Goal: Navigation & Orientation: Find specific page/section

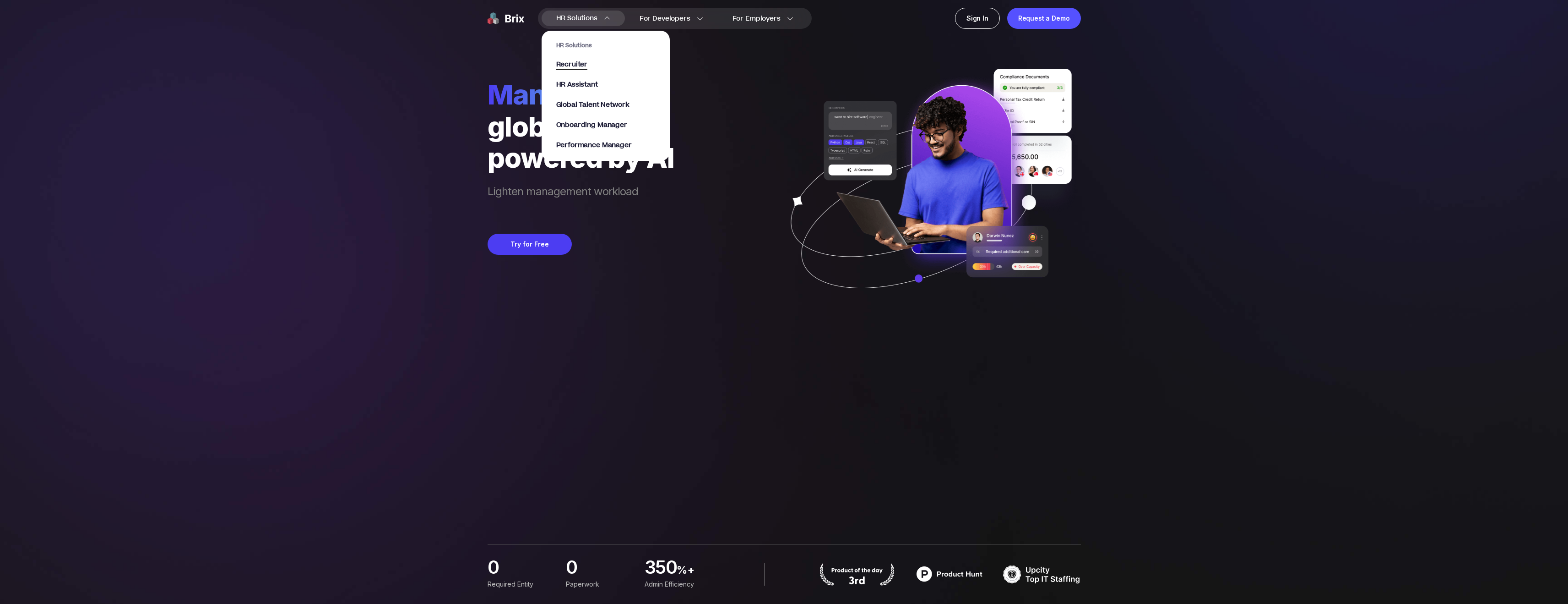
click at [570, 64] on span "Recruiter" at bounding box center [572, 64] width 31 height 10
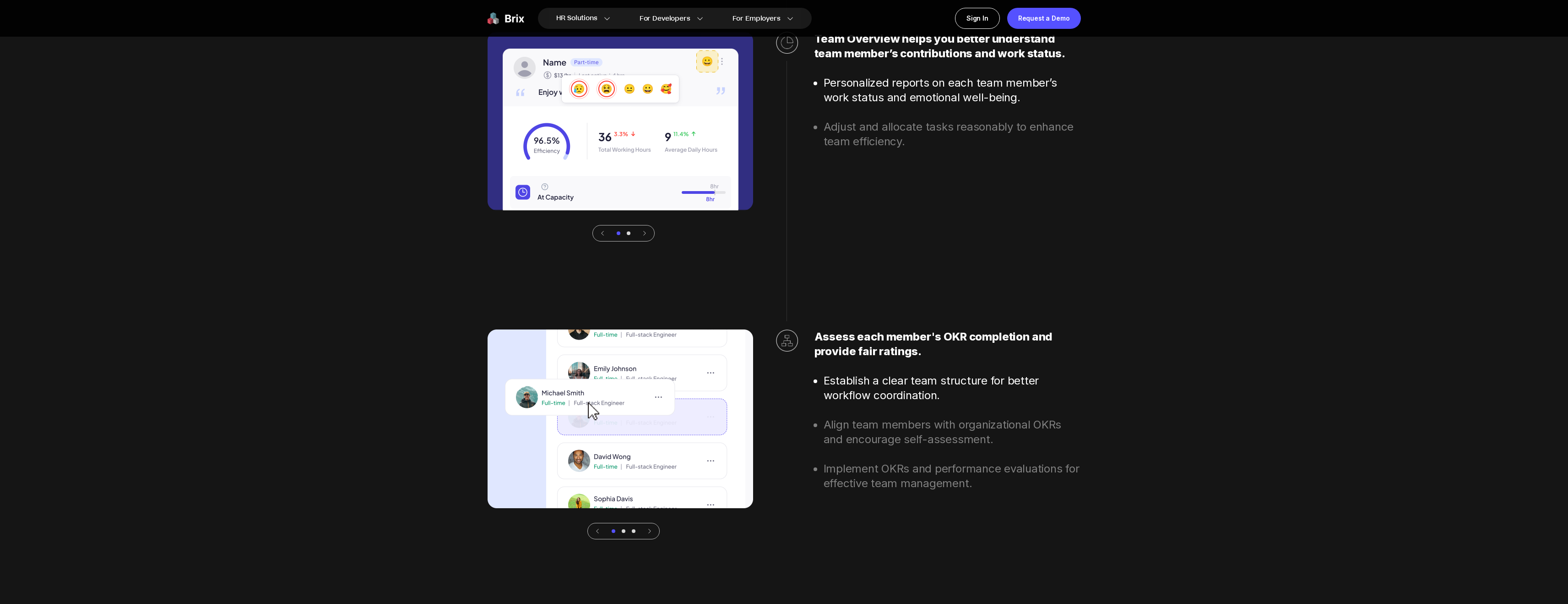
scroll to position [3213, 0]
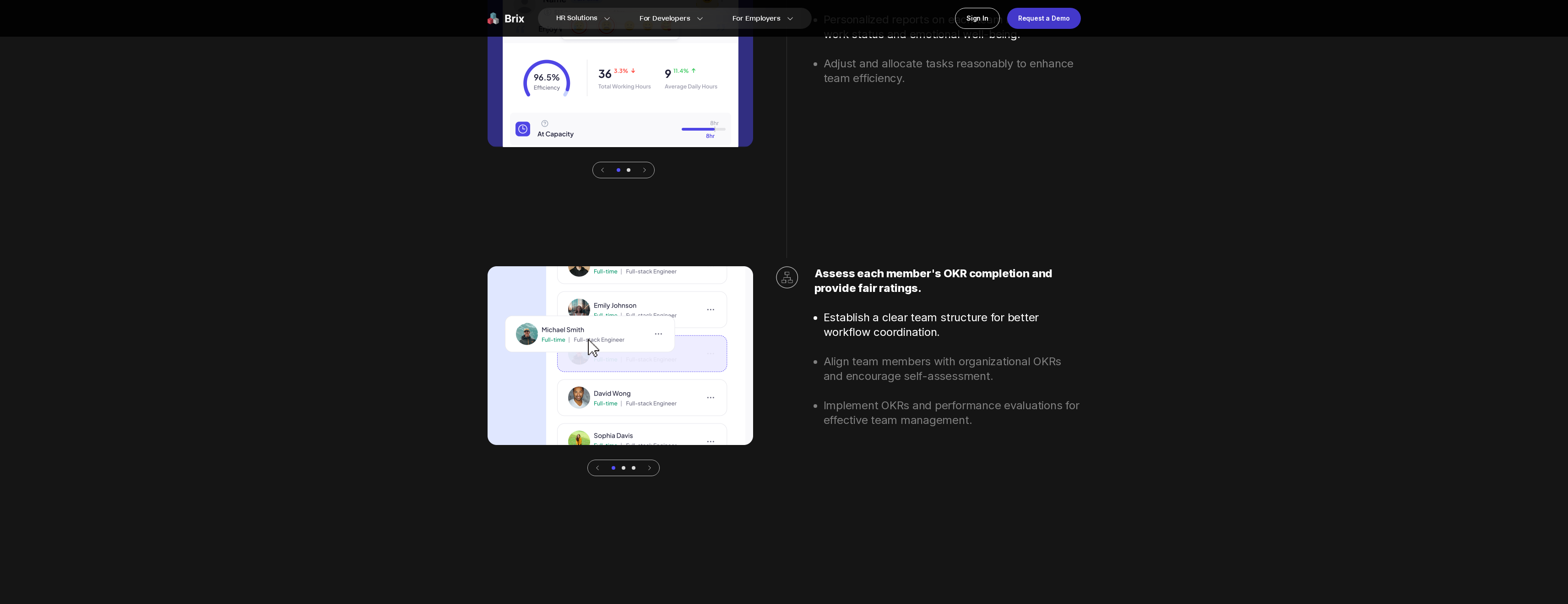
click at [1055, 18] on div "Request a Demo" at bounding box center [1044, 18] width 74 height 21
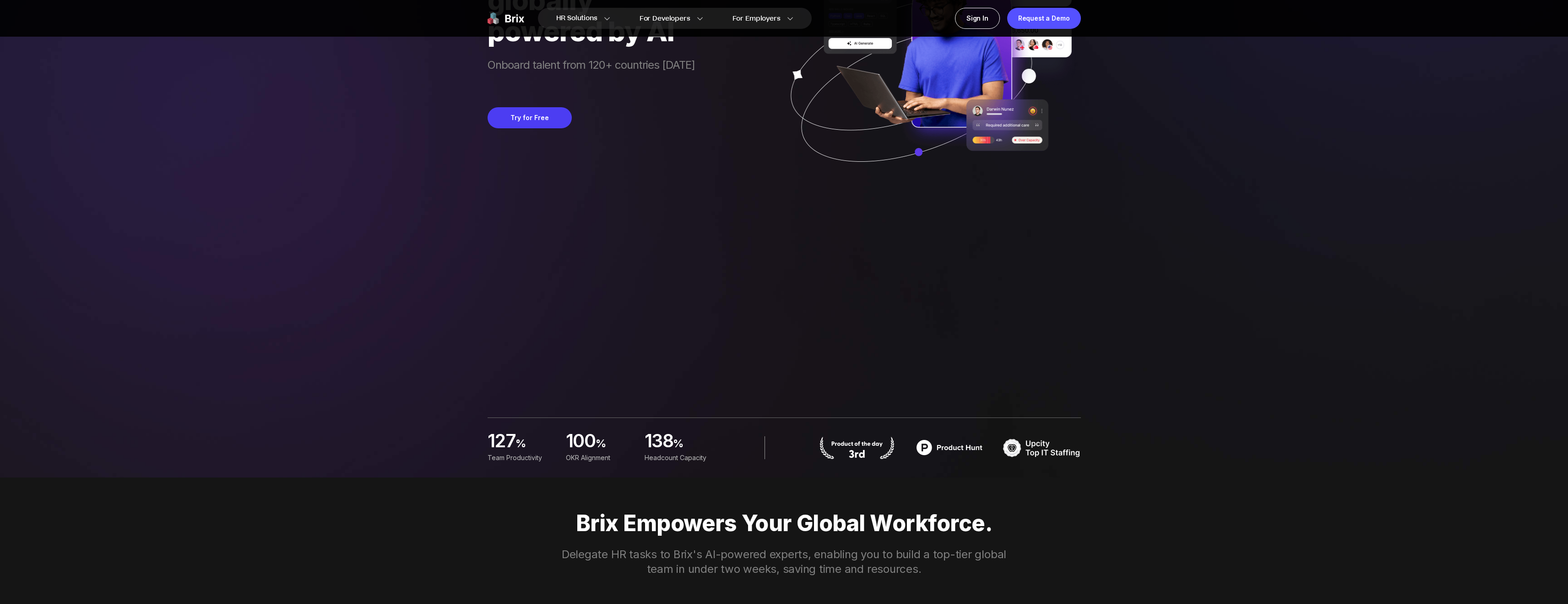
scroll to position [0, 0]
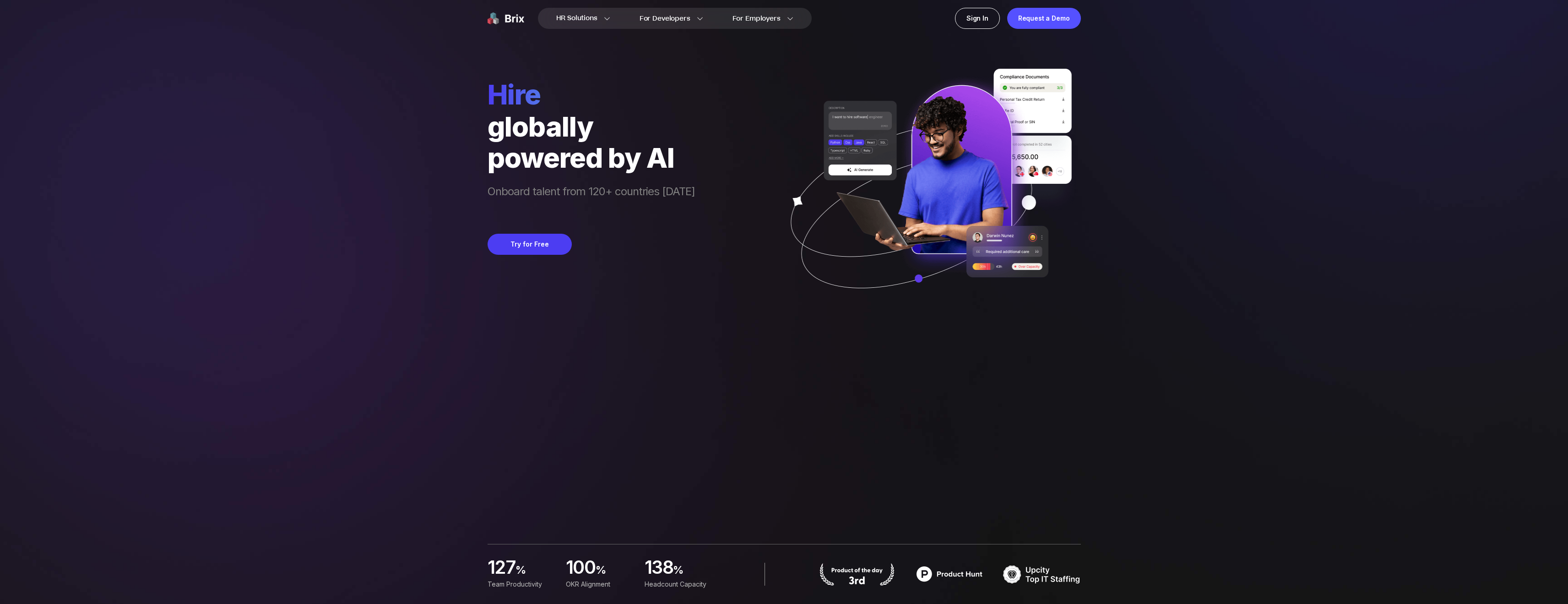
click at [406, 211] on div "HR Solutions HR Solutions Recruiter HR Assistant Global Talent Network Onboardi…" at bounding box center [784, 302] width 1525 height 604
click at [404, 207] on div "HR Solutions HR Solutions Recruiter HR Assistant Global Talent Network Onboardi…" at bounding box center [784, 302] width 1525 height 604
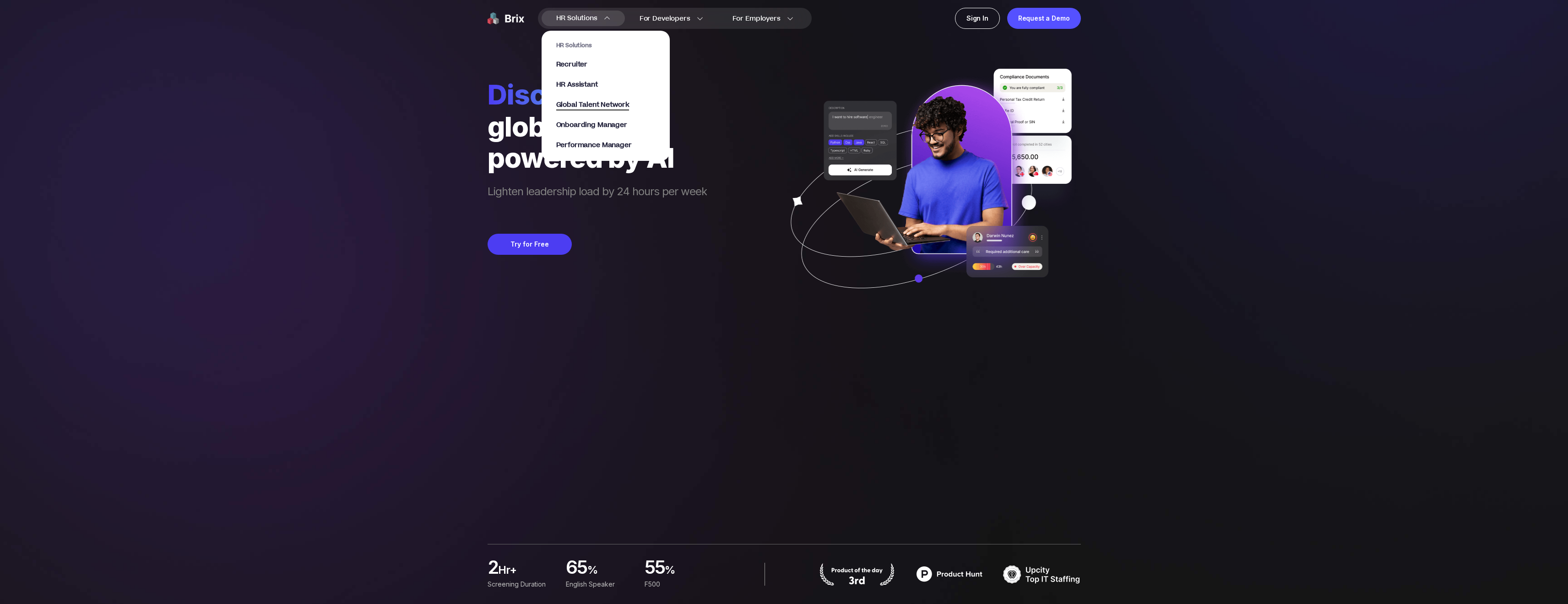
click at [585, 103] on span "Global Talent Network" at bounding box center [594, 105] width 74 height 10
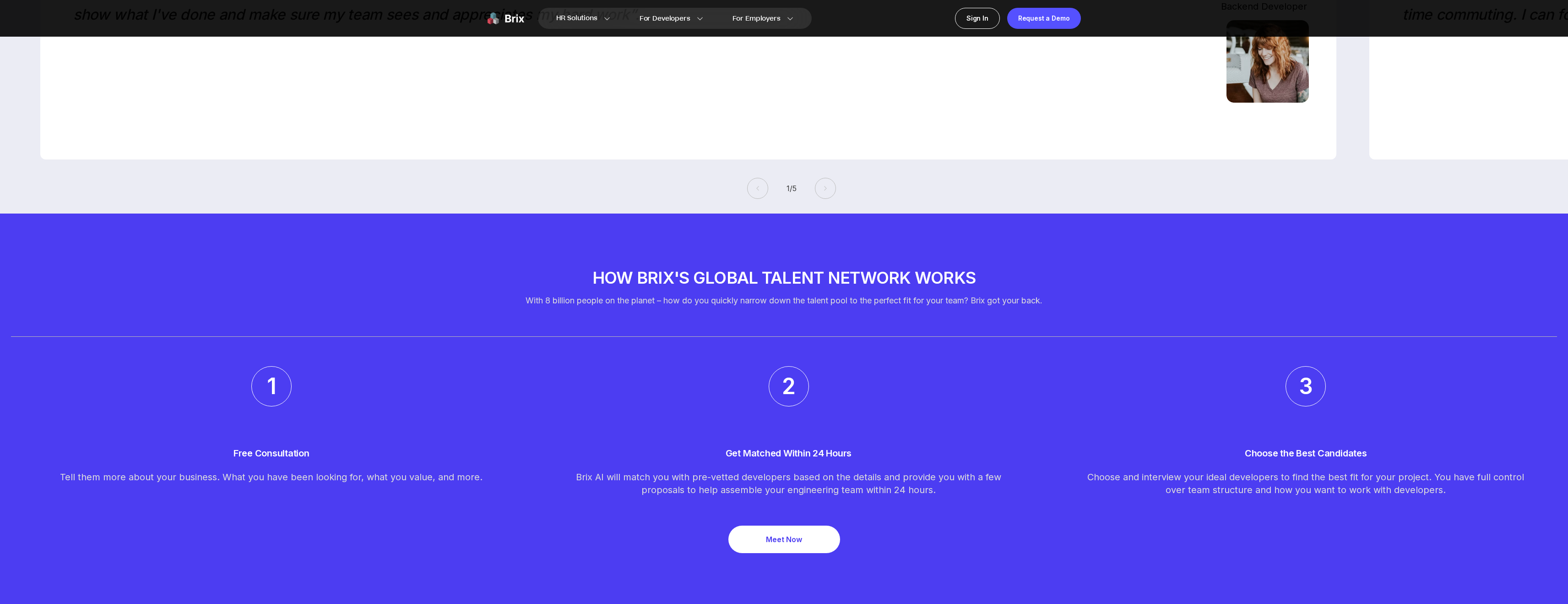
scroll to position [2378, 0]
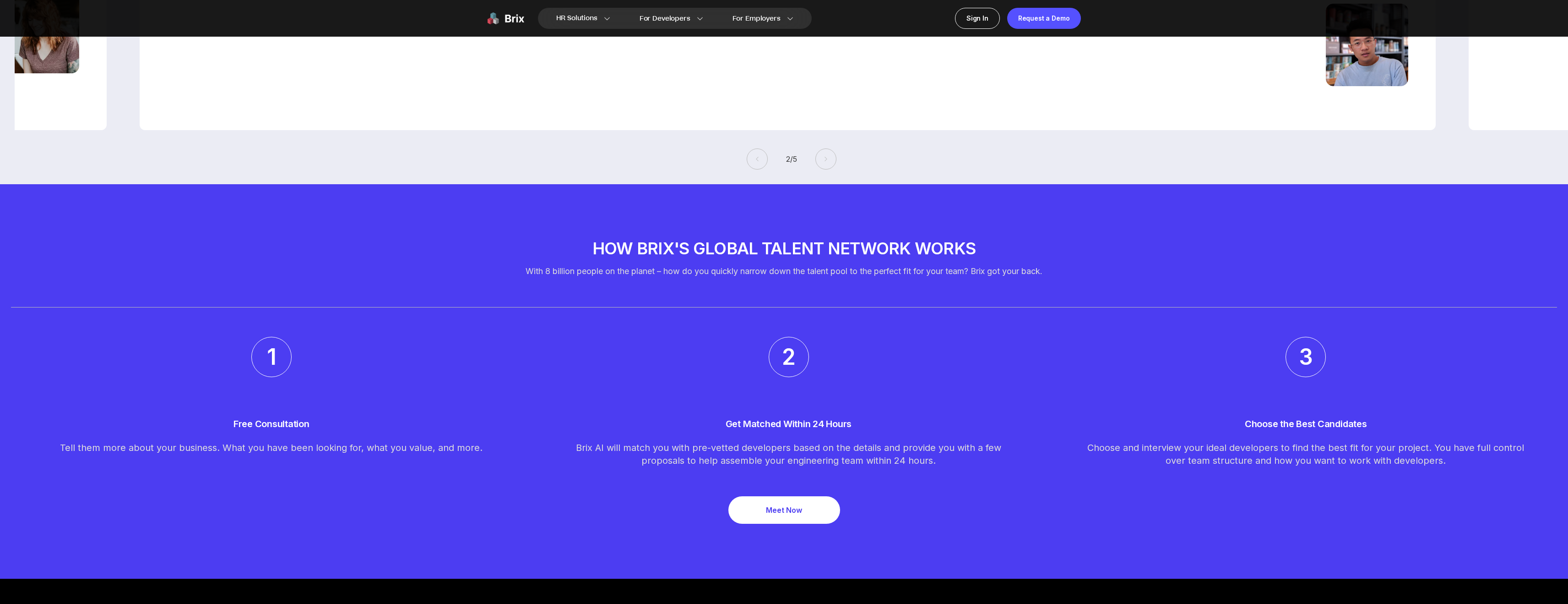
click at [415, 313] on section "How [PERSON_NAME]'s Global Talent Network works With 8 billion people on the pl…" at bounding box center [784, 381] width 1568 height 394
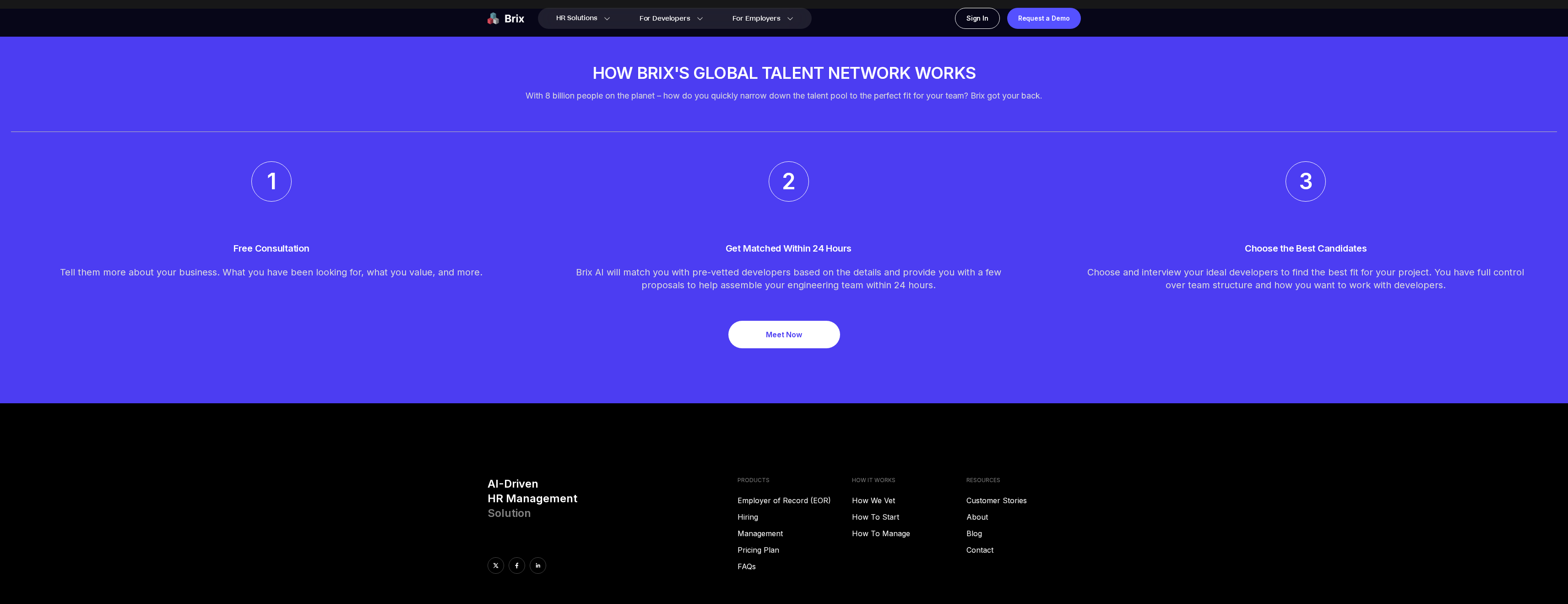
scroll to position [2674, 0]
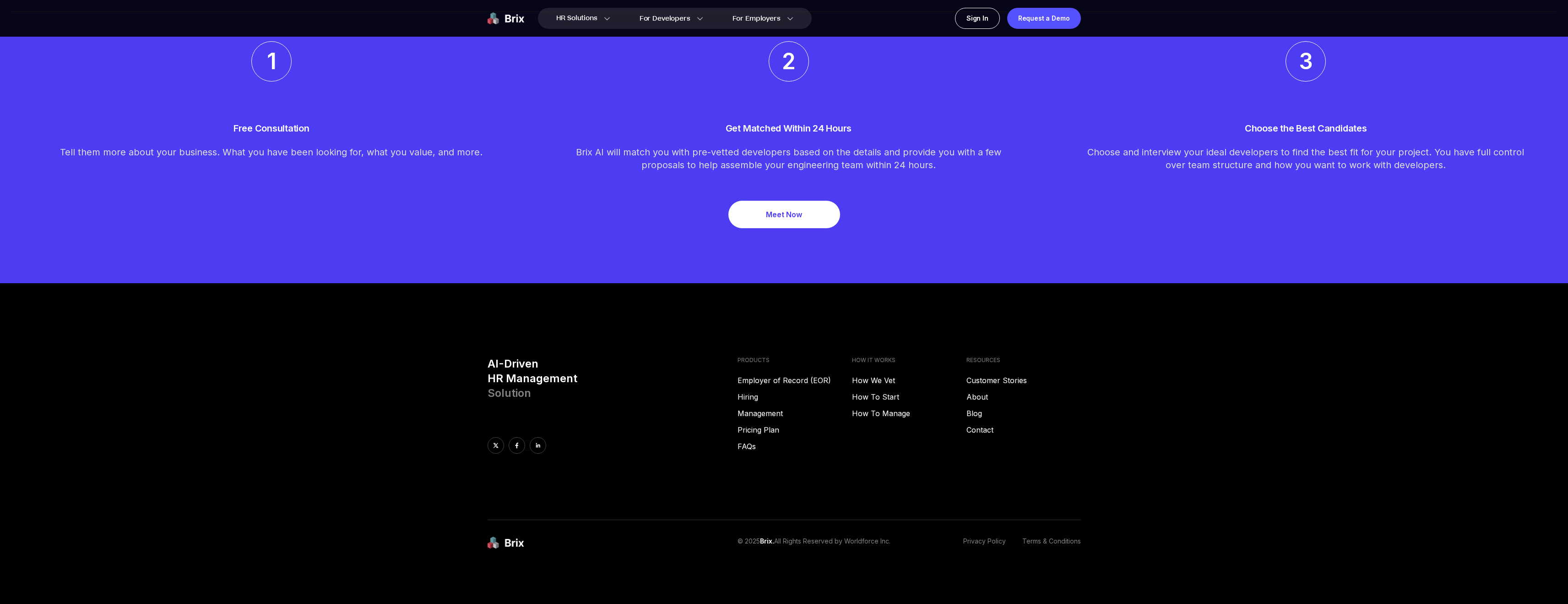
click at [413, 312] on footer "AI-Driven HR Management Solution PRODUCTS Employer of Record (EOR) Hiring Manag…" at bounding box center [784, 442] width 1568 height 320
click at [879, 398] on link "How To Start" at bounding box center [909, 397] width 114 height 11
